Goal: Information Seeking & Learning: Learn about a topic

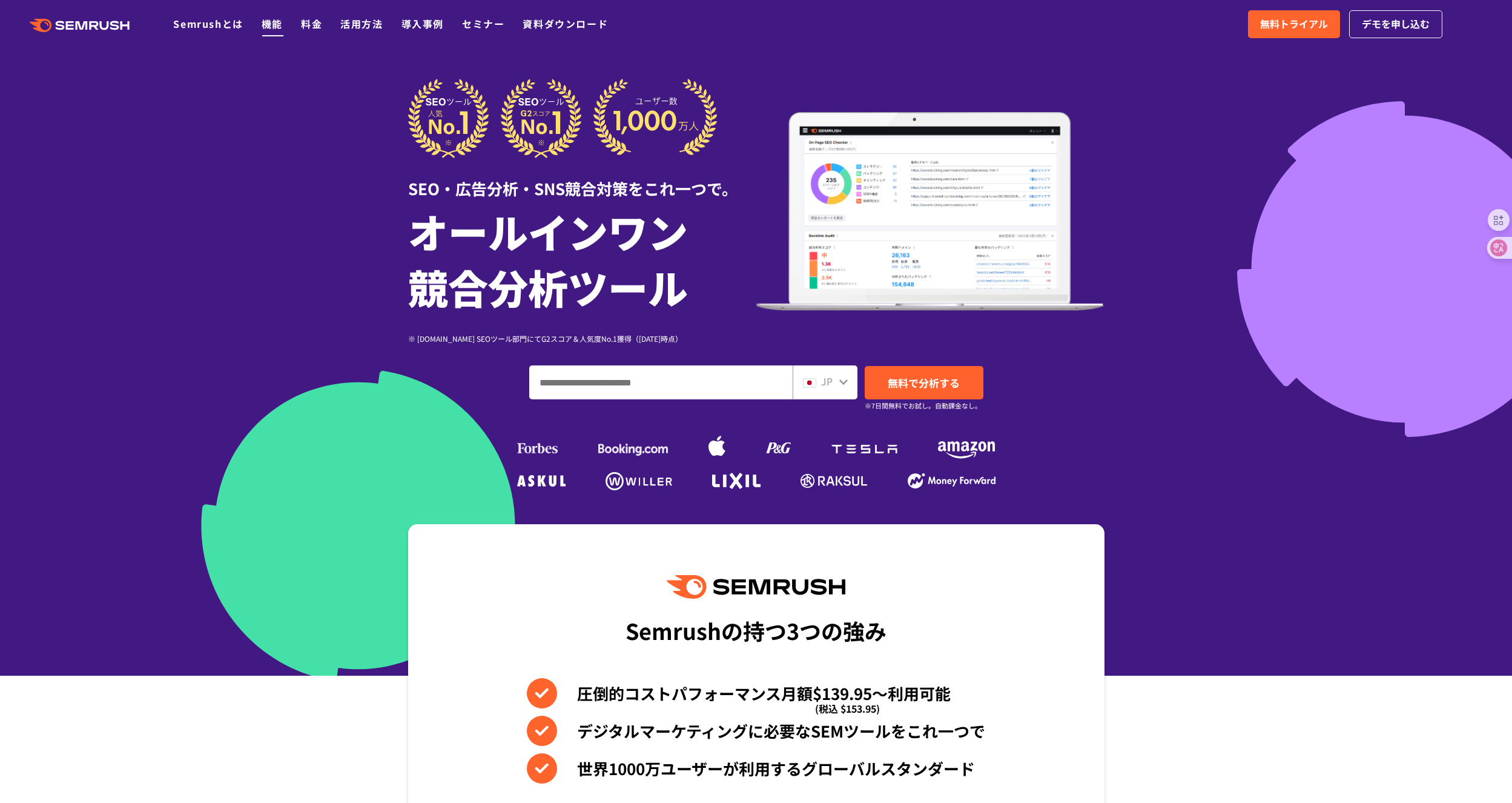
click at [270, 26] on link "機能" at bounding box center [272, 23] width 21 height 15
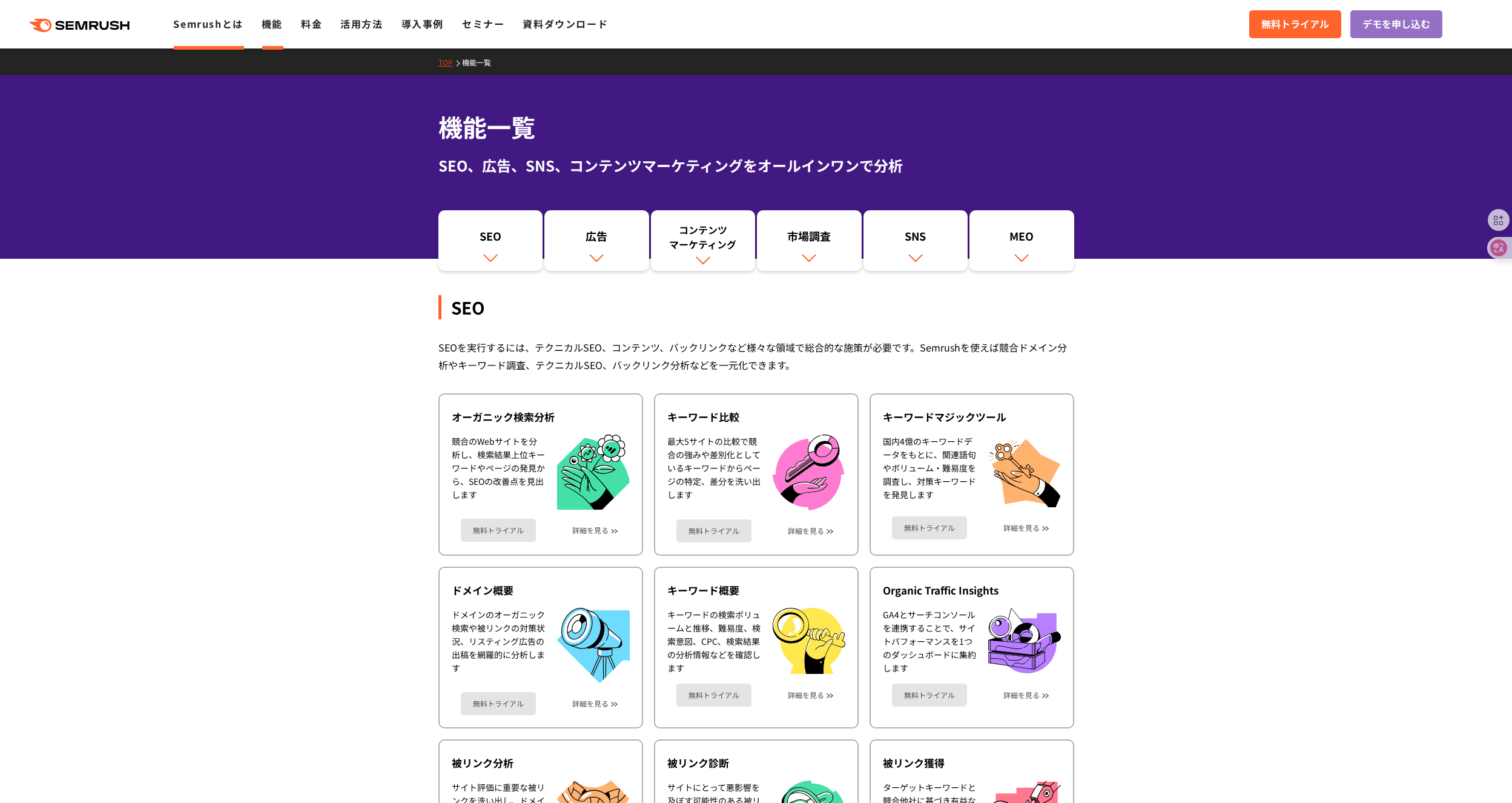
click at [196, 23] on link "Semrushとは" at bounding box center [208, 23] width 70 height 15
